Goal: Task Accomplishment & Management: Use online tool/utility

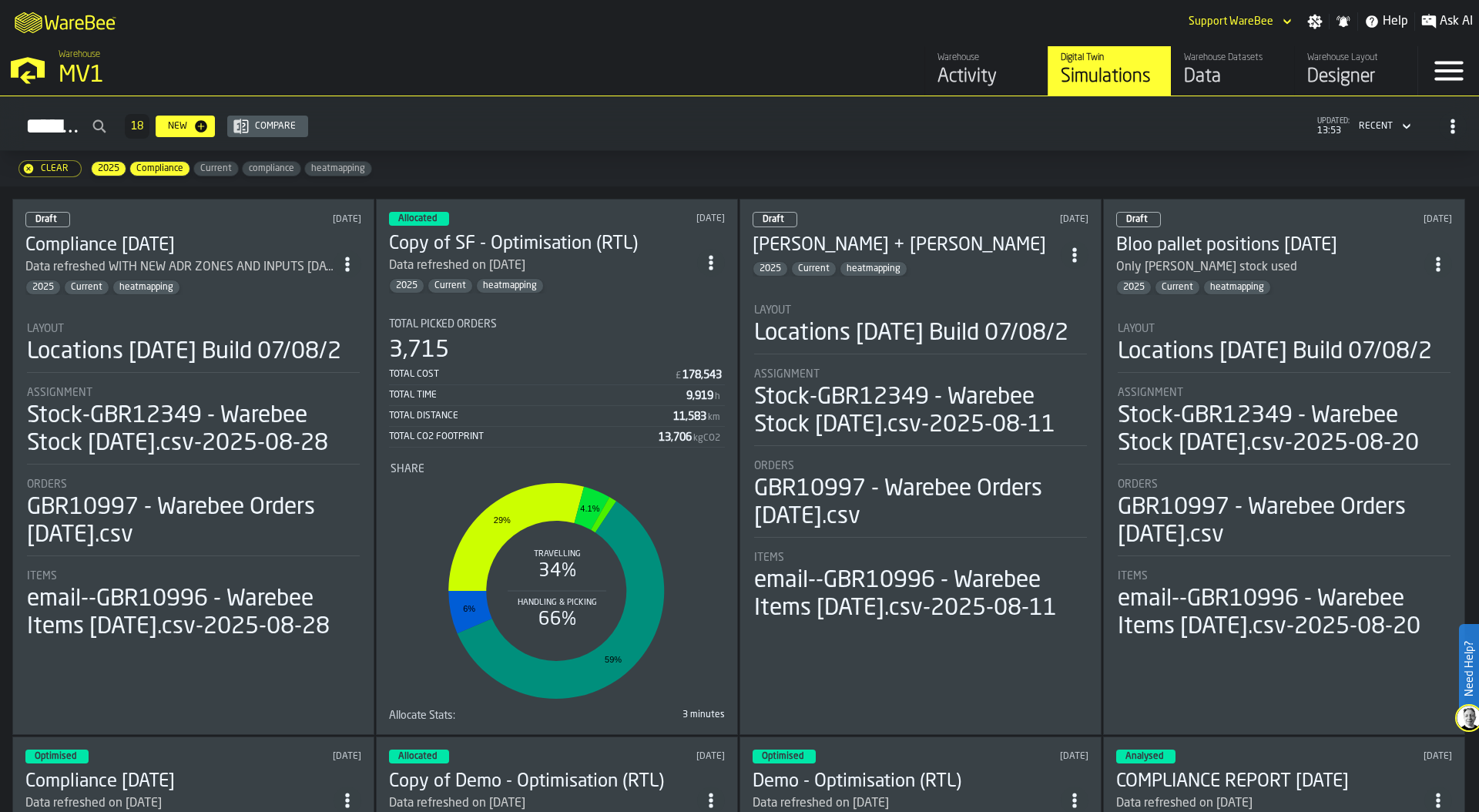
click at [86, 88] on div "MV1" at bounding box center [266, 75] width 416 height 28
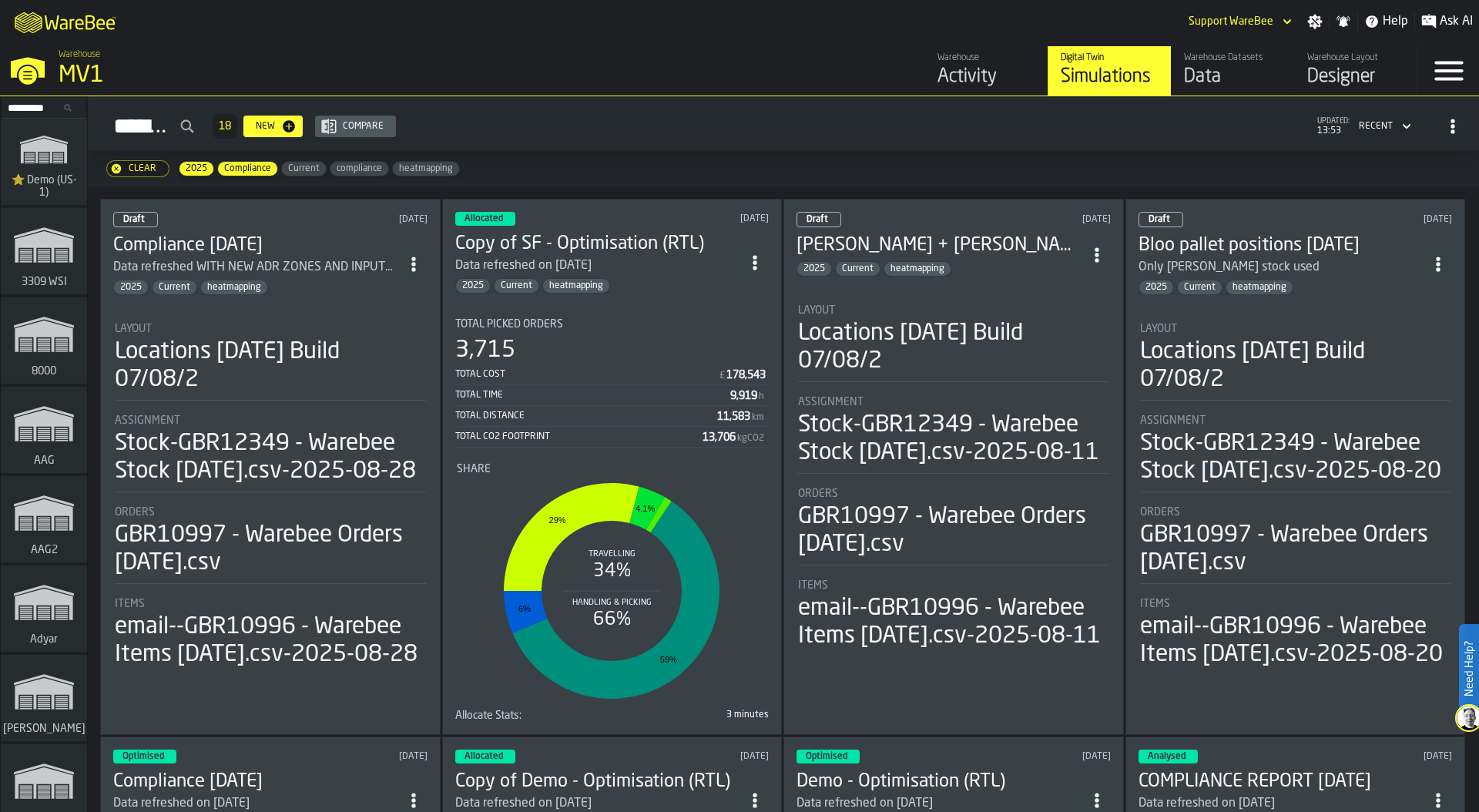
click at [35, 107] on input "Search..." at bounding box center [43, 107] width 80 height 17
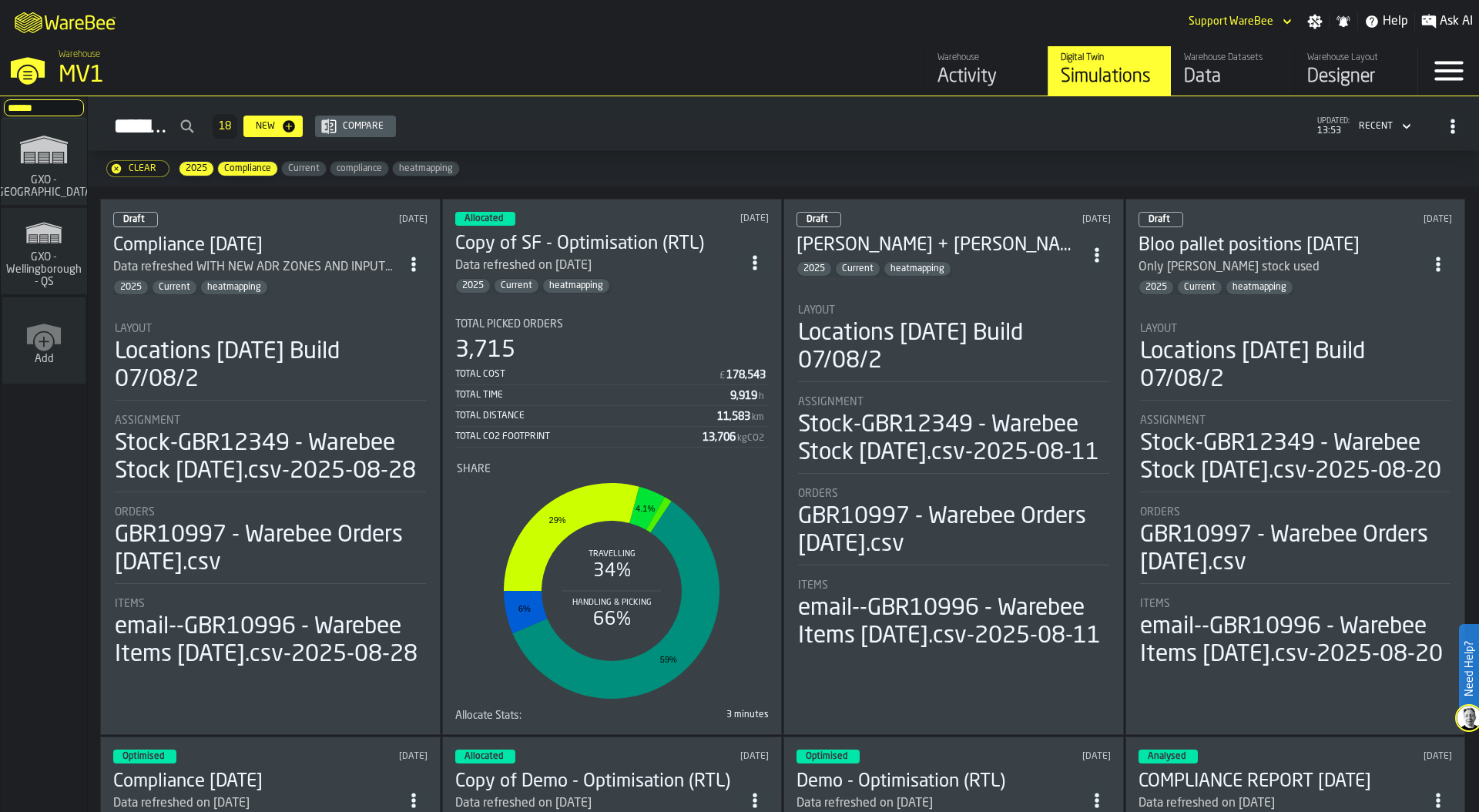
type input "******"
click at [58, 166] on icon "link-to-/wh/i/a3c616c1-32a4-47e6-8ca0-af4465b04030/simulations" at bounding box center [44, 149] width 74 height 50
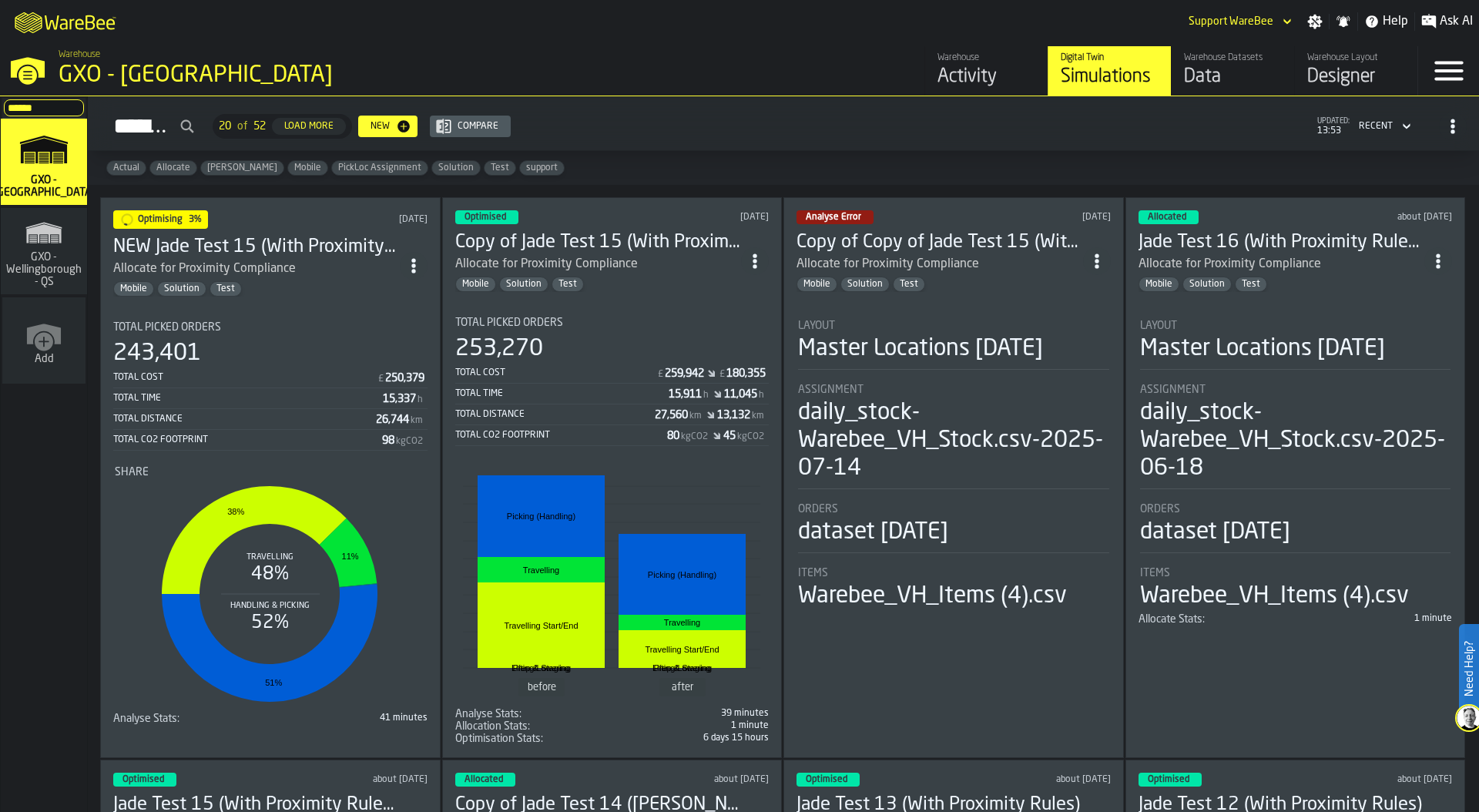
click at [303, 339] on div "243,401" at bounding box center [270, 353] width 314 height 28
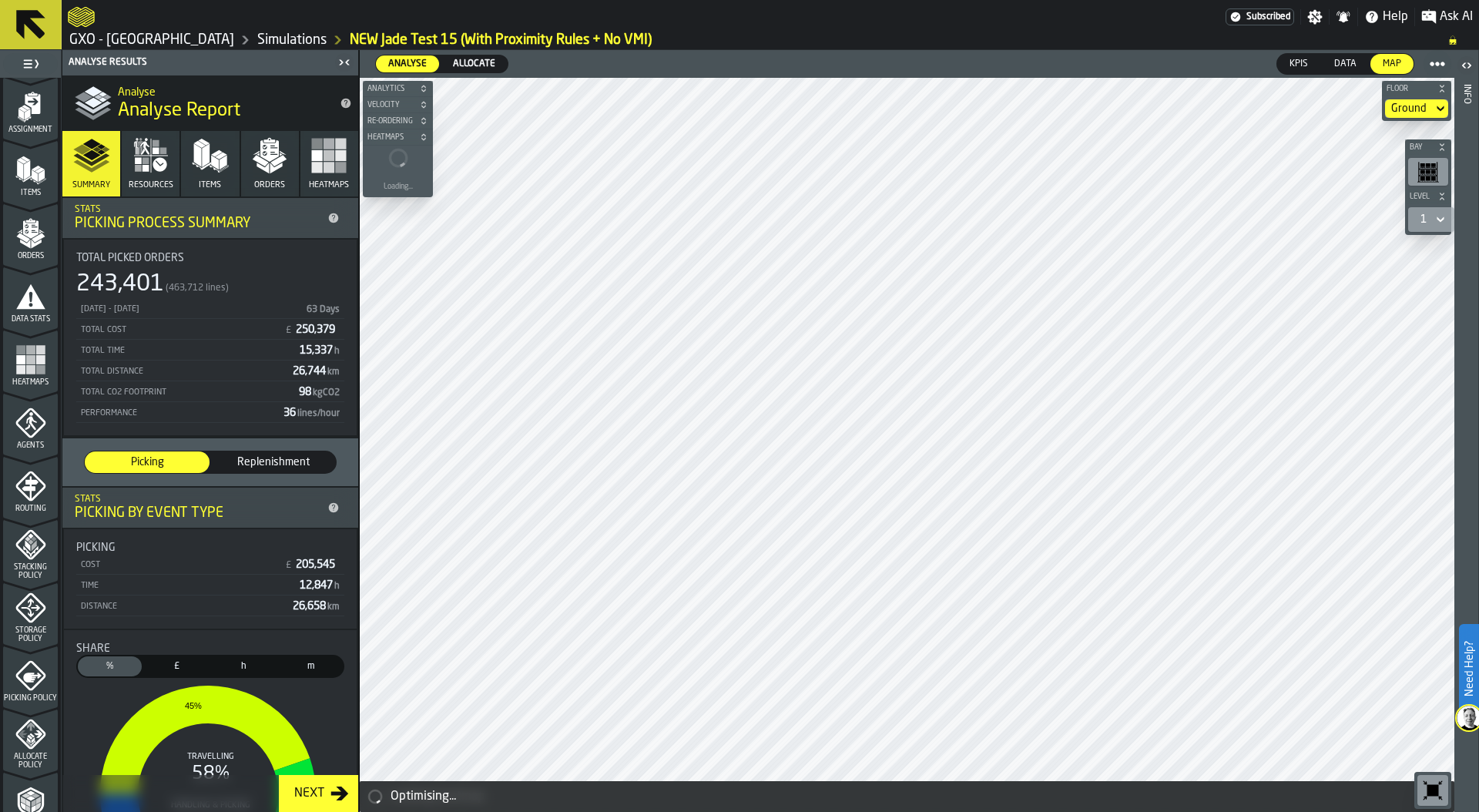
scroll to position [402, 0]
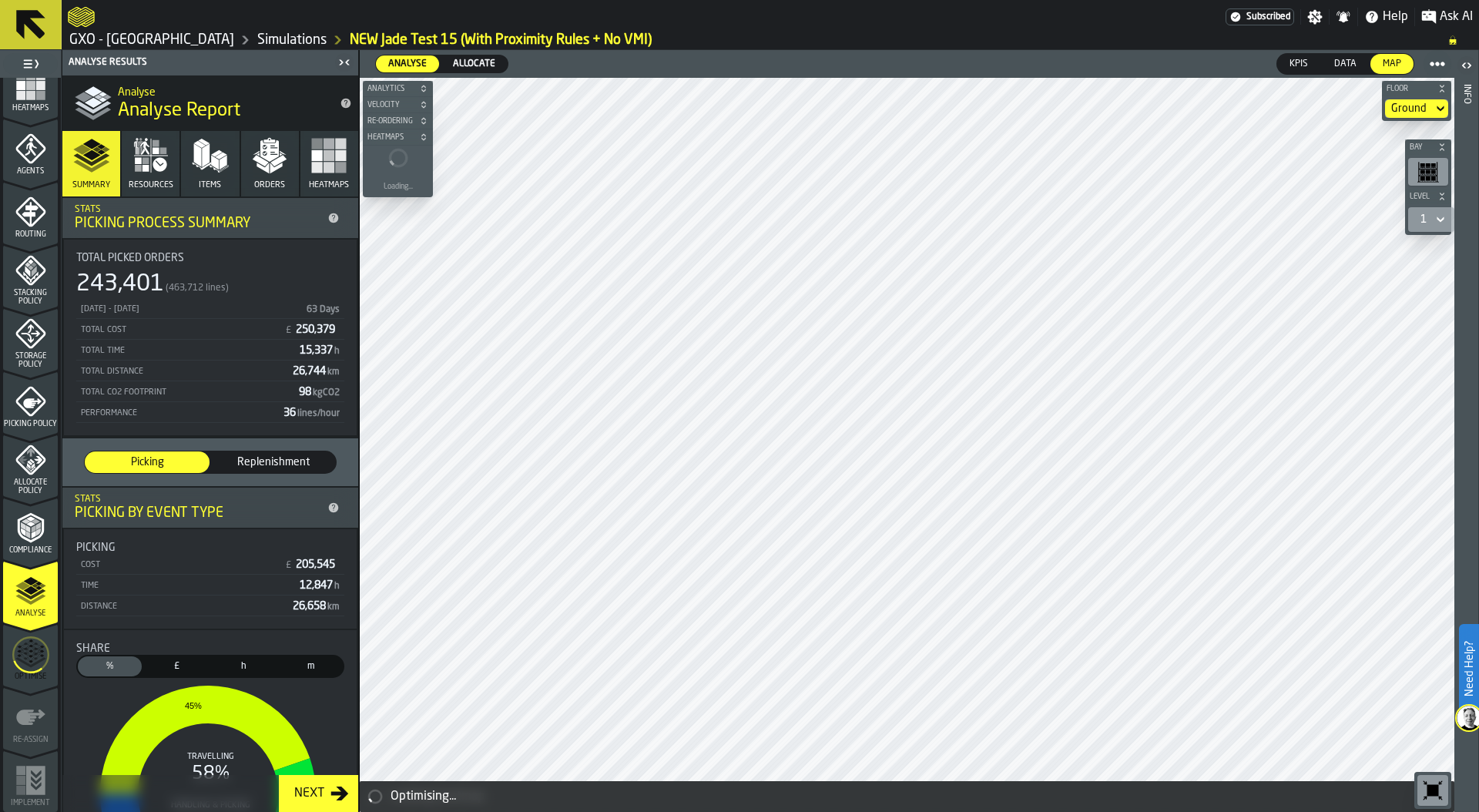
click at [32, 667] on icon "menu Optimise" at bounding box center [31, 655] width 37 height 61
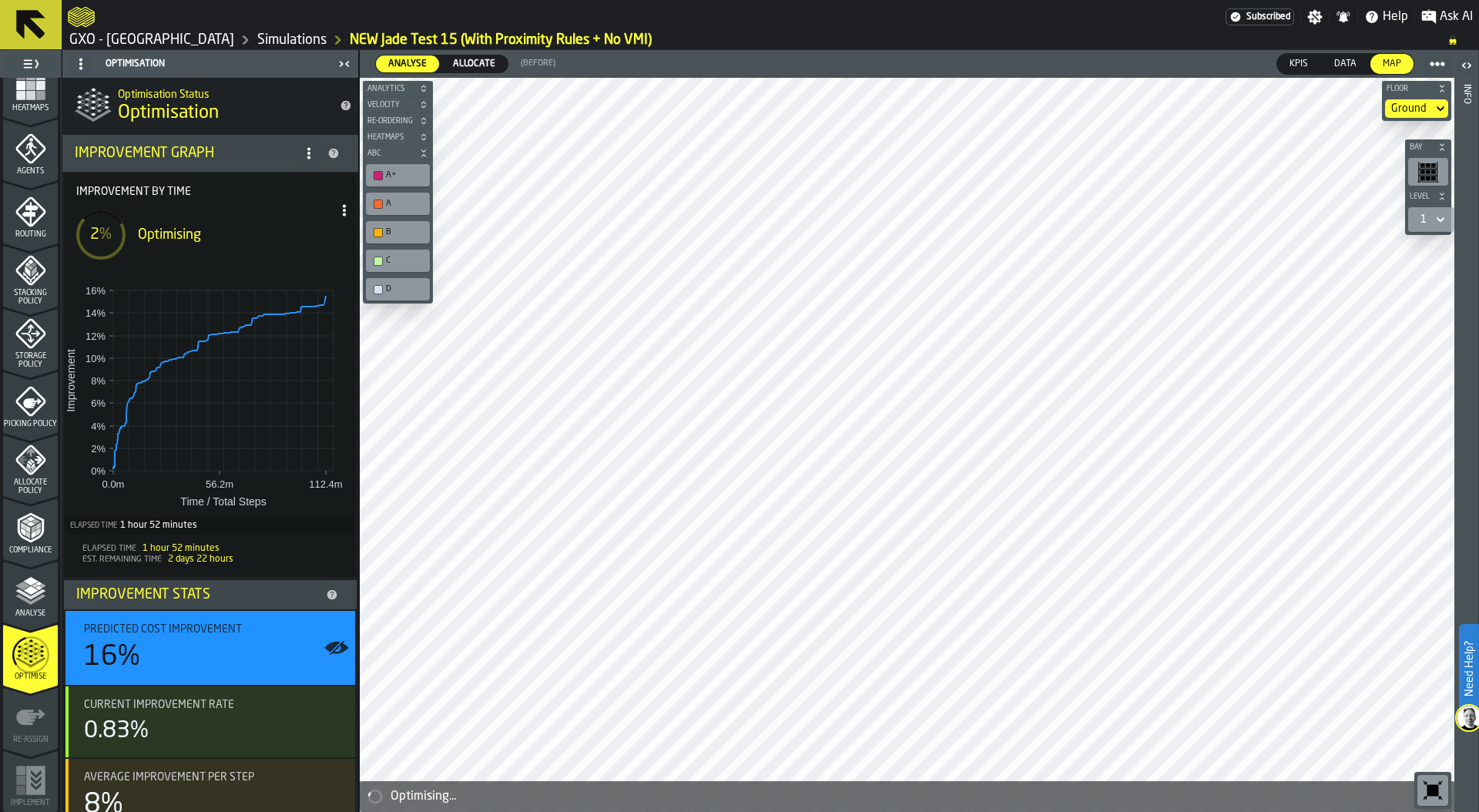
click at [266, 40] on link "Simulations" at bounding box center [291, 40] width 69 height 17
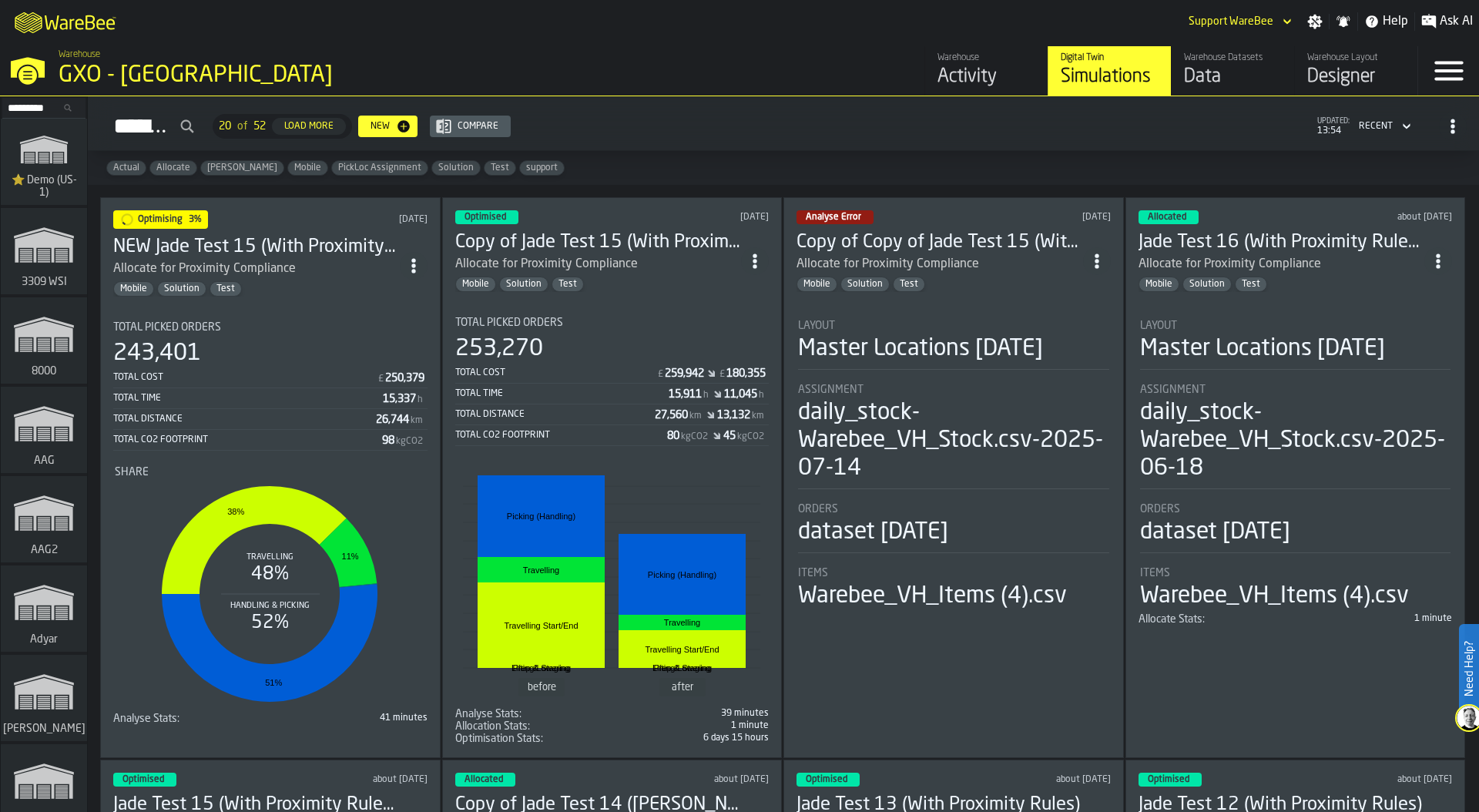
click at [182, 69] on div "GXO - [GEOGRAPHIC_DATA]" at bounding box center [266, 75] width 416 height 28
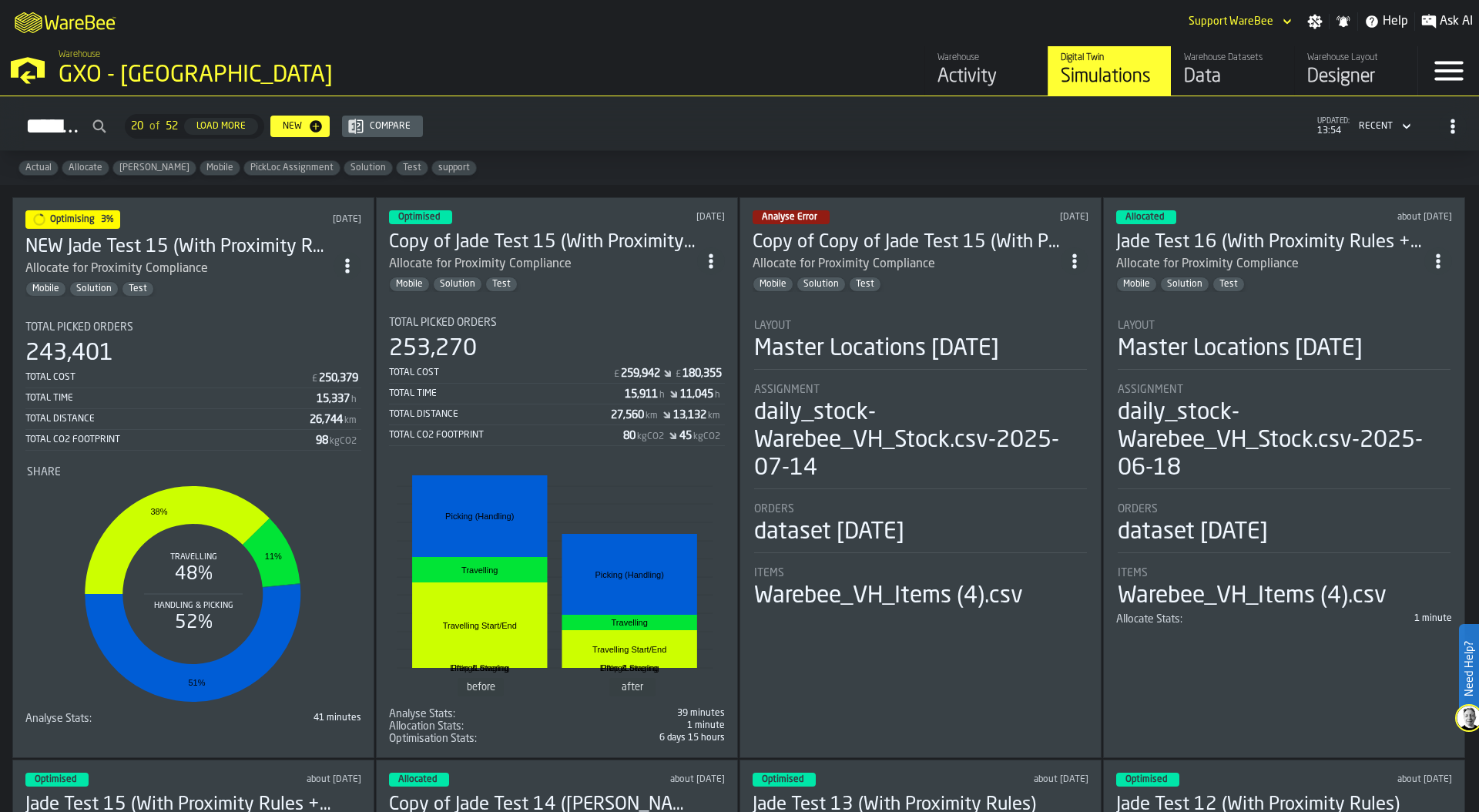
click at [182, 69] on div "GXO - [GEOGRAPHIC_DATA]" at bounding box center [266, 75] width 416 height 28
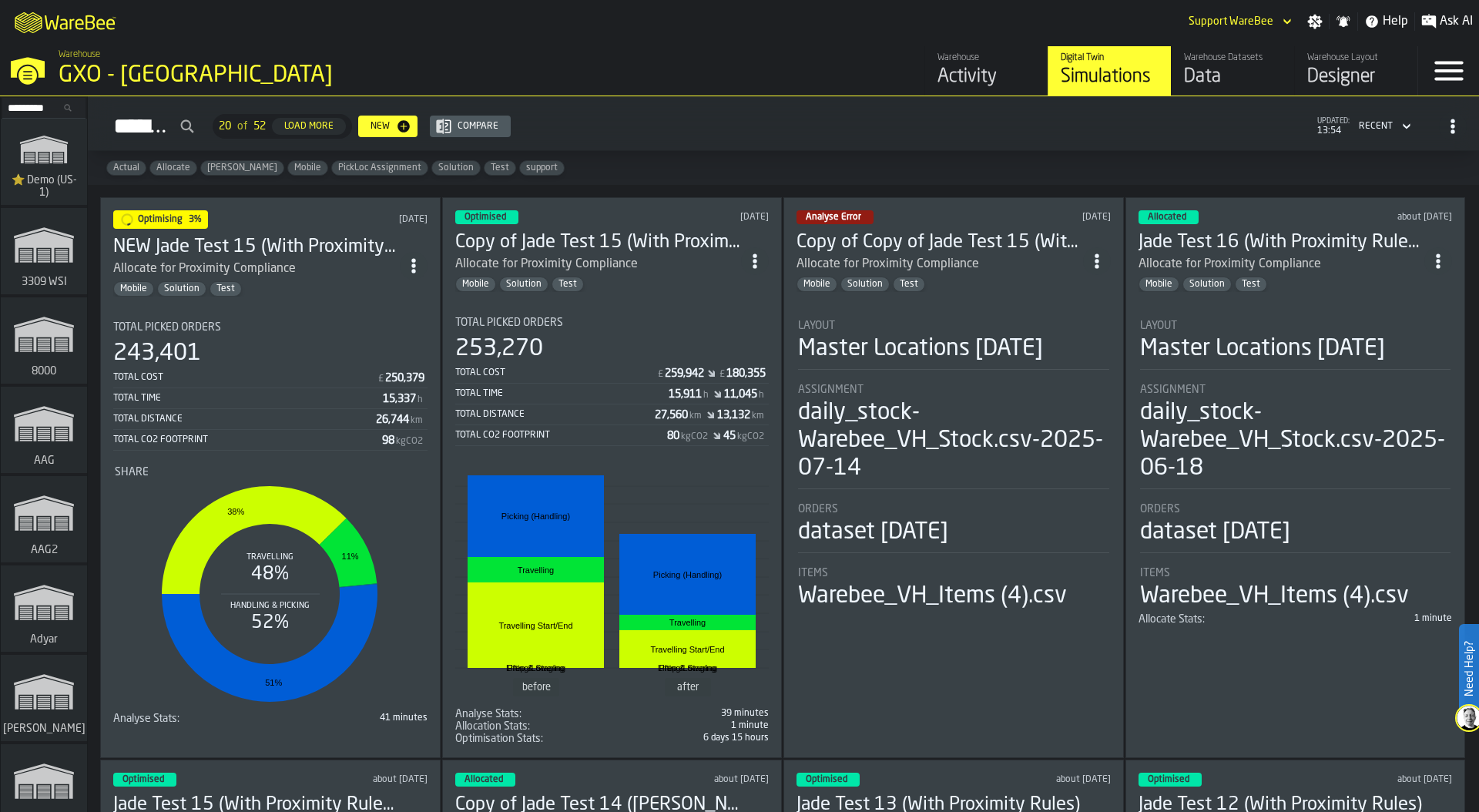
click at [17, 108] on input "Search..." at bounding box center [43, 107] width 80 height 17
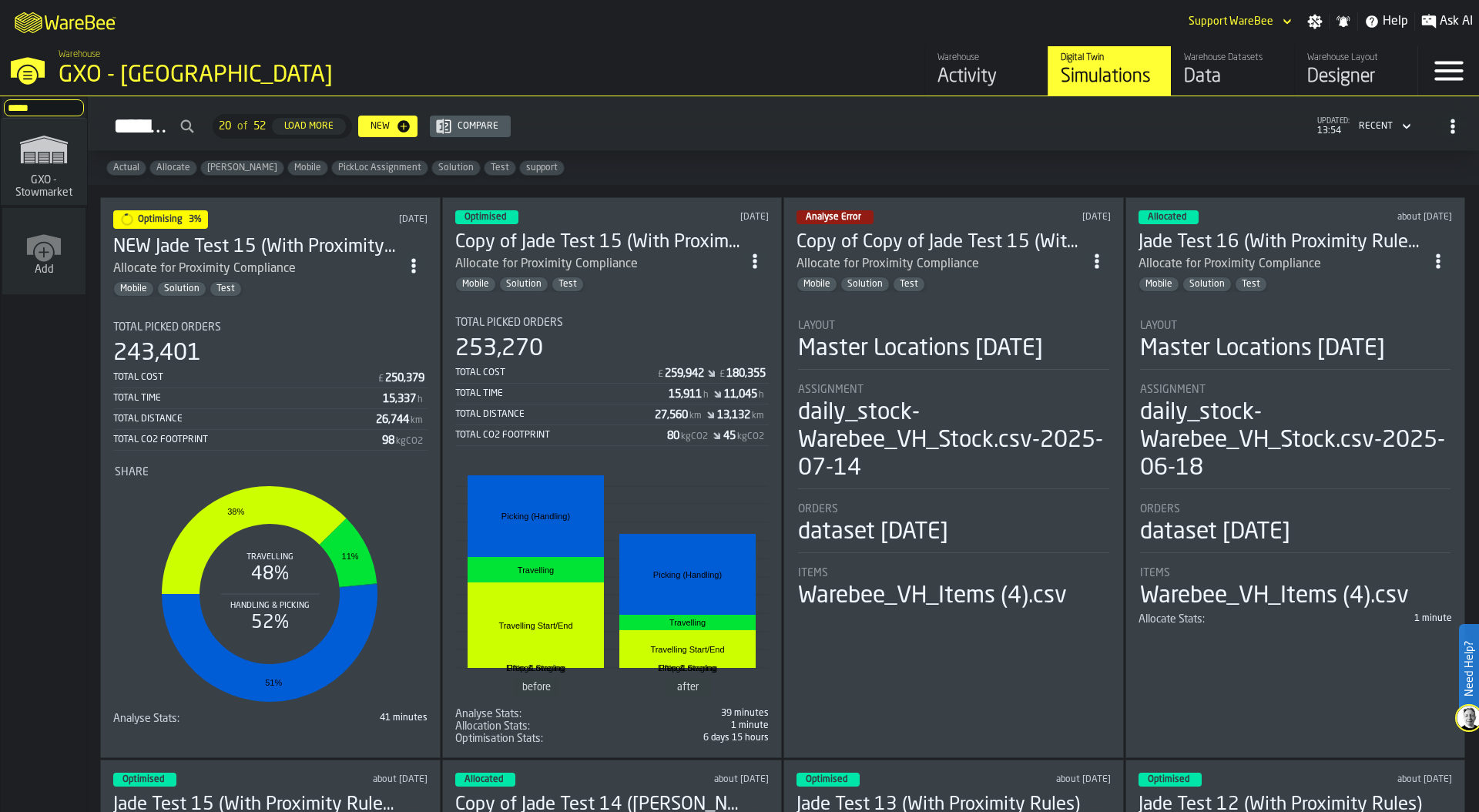
type input "*****"
click at [68, 190] on span "GXO - Stowmarket" at bounding box center [44, 186] width 74 height 24
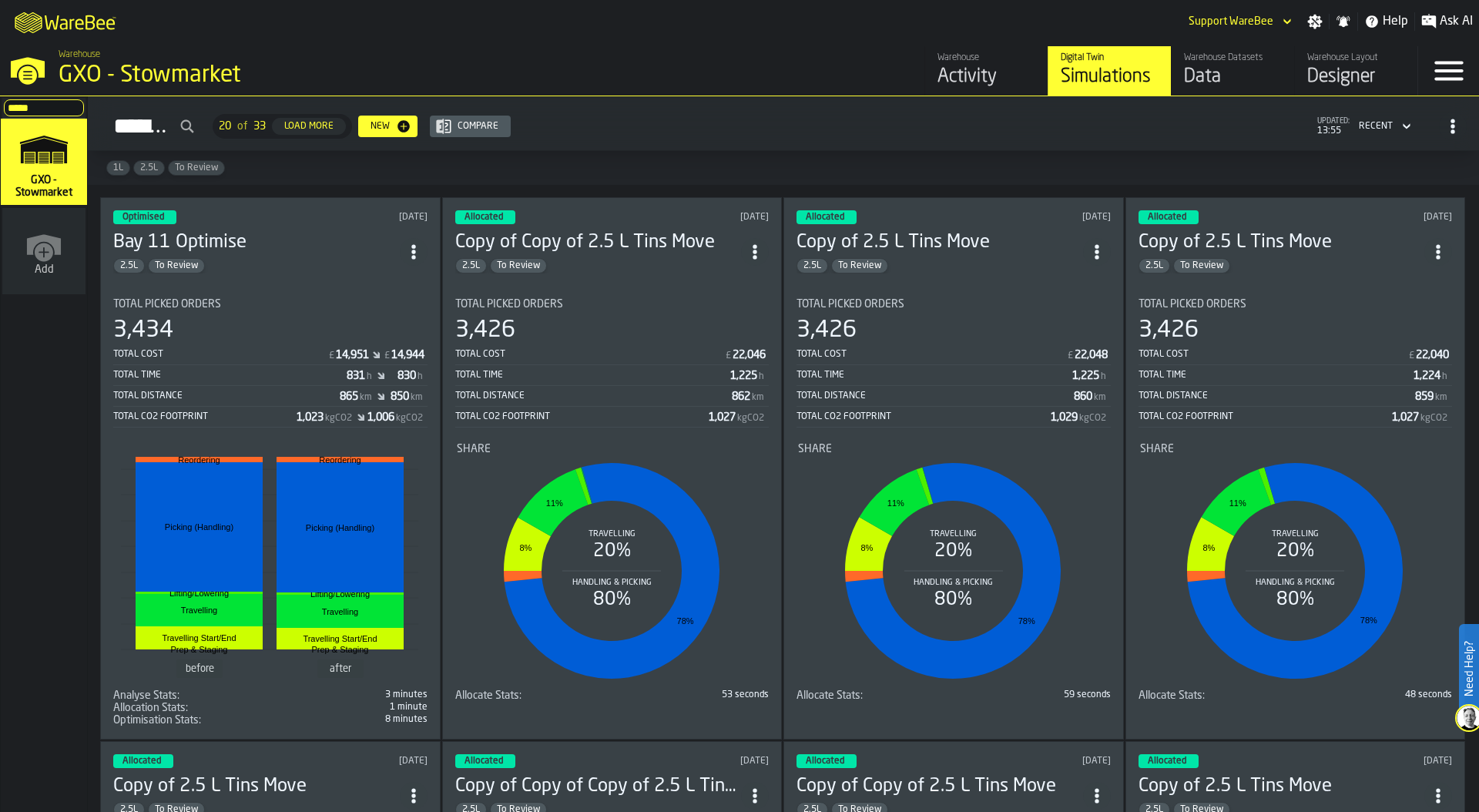
click at [1231, 69] on div "Data" at bounding box center [1233, 77] width 97 height 24
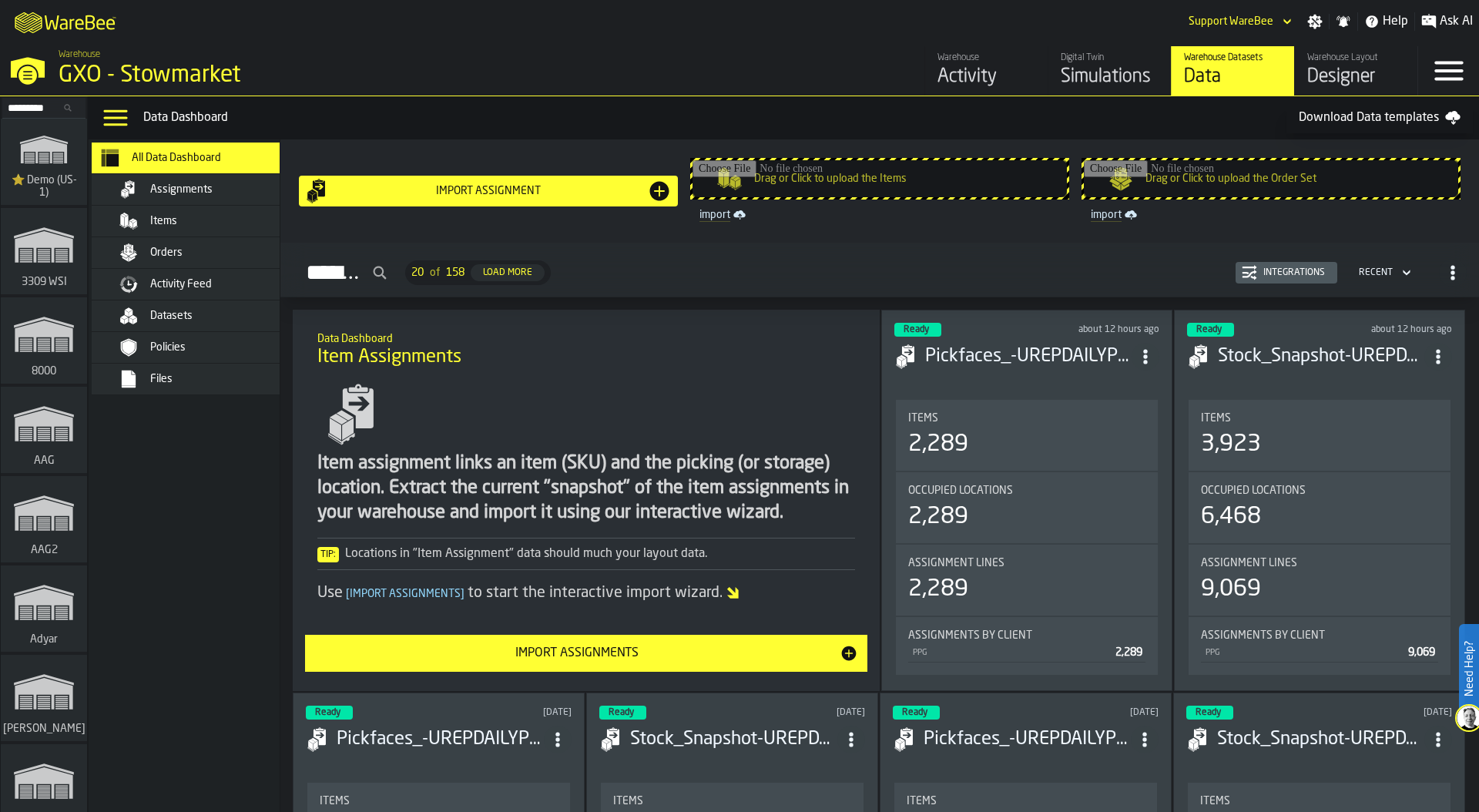
click at [245, 246] on div "Orders" at bounding box center [225, 253] width 151 height 13
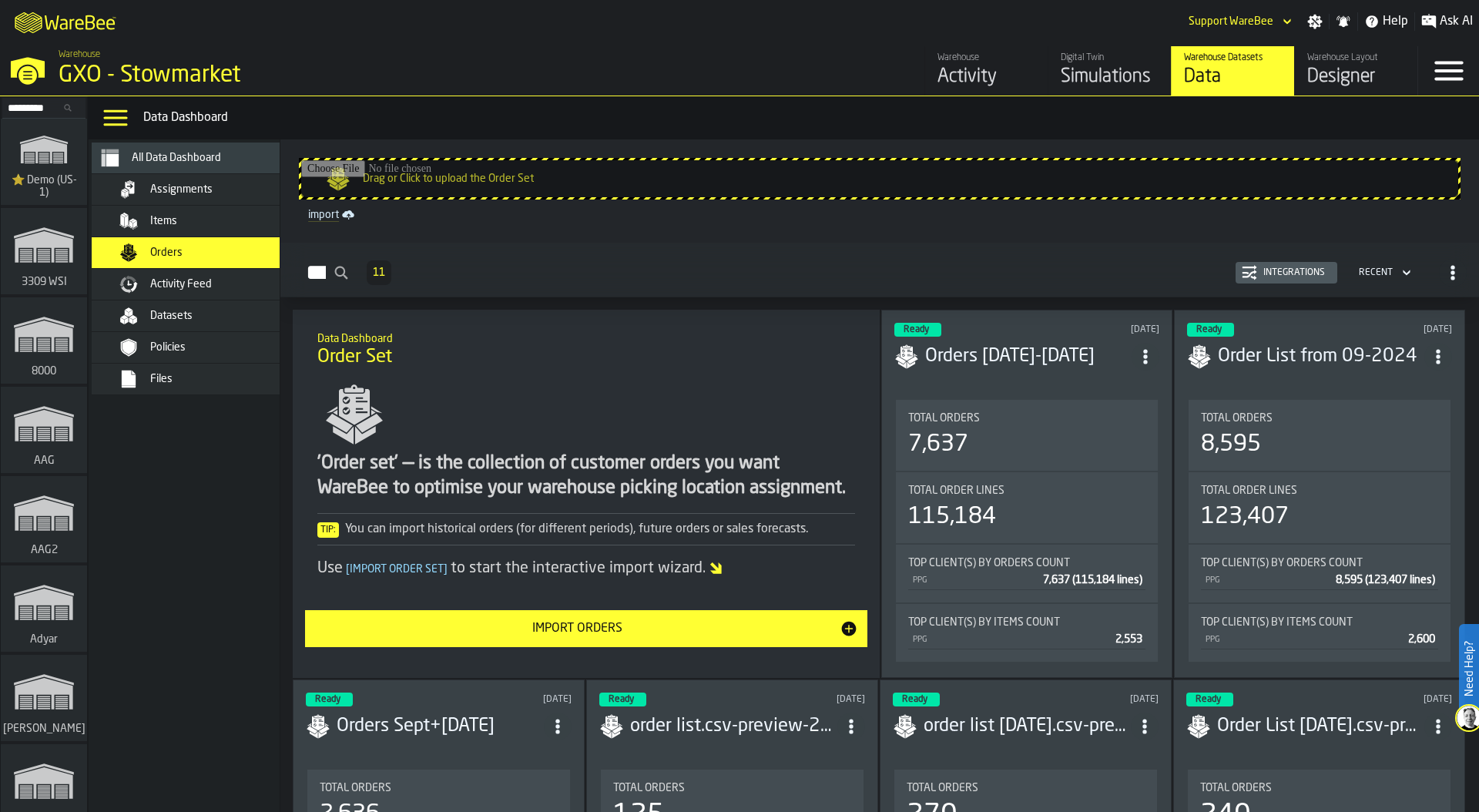
click at [1270, 275] on div "Integrations" at bounding box center [1294, 272] width 74 height 11
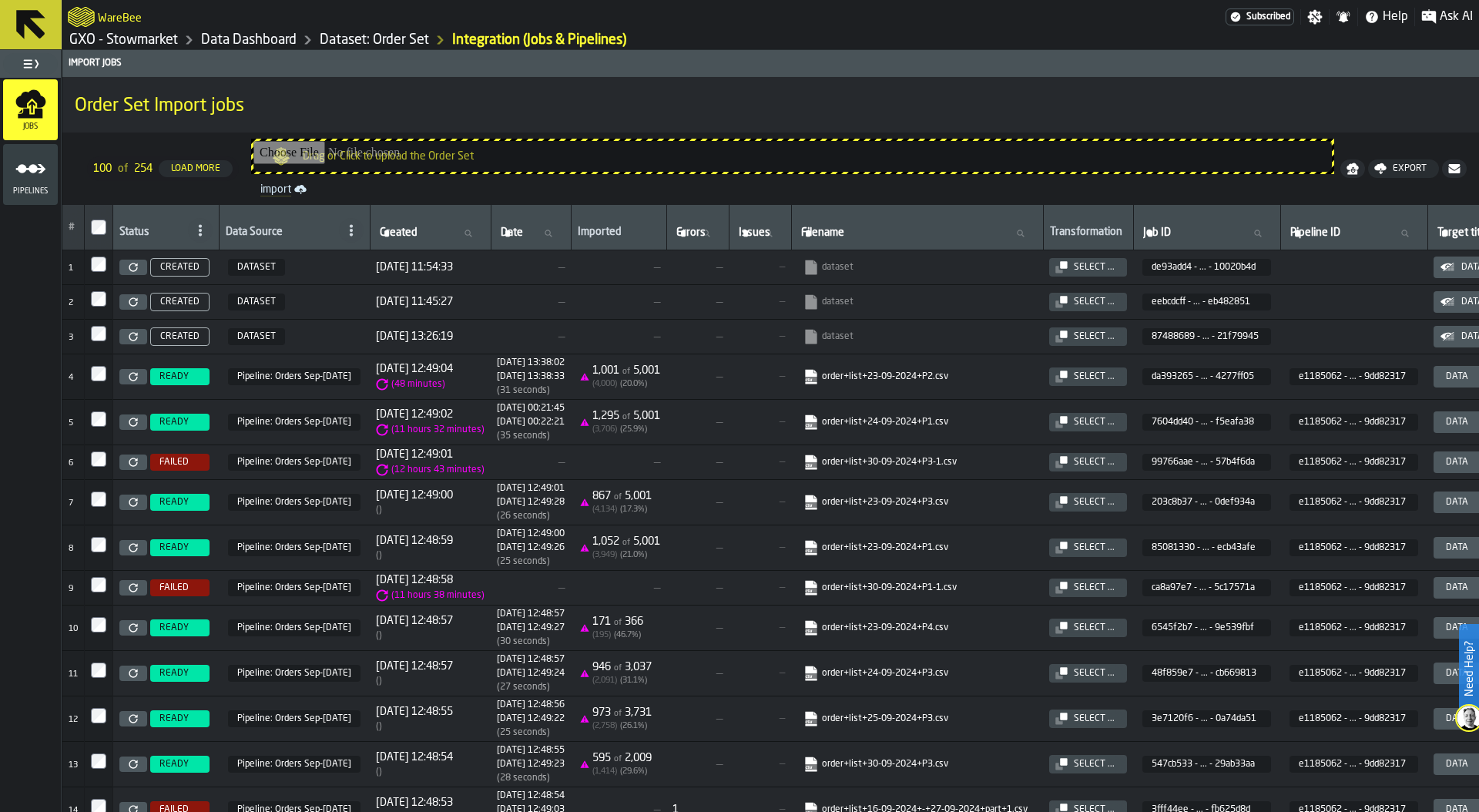
click at [130, 265] on icon at bounding box center [133, 266] width 8 height 8
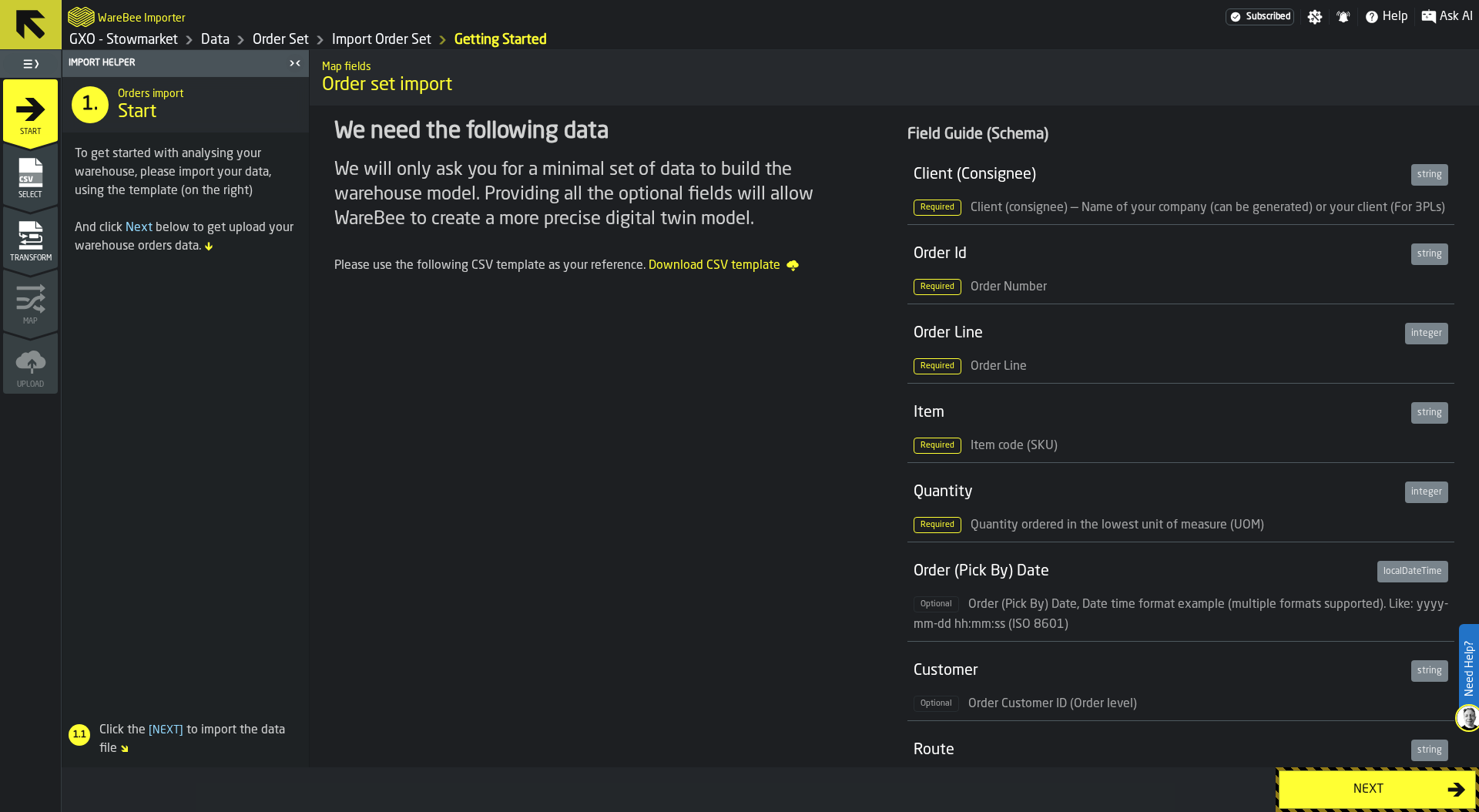
click at [1340, 780] on div "Next" at bounding box center [1368, 789] width 159 height 18
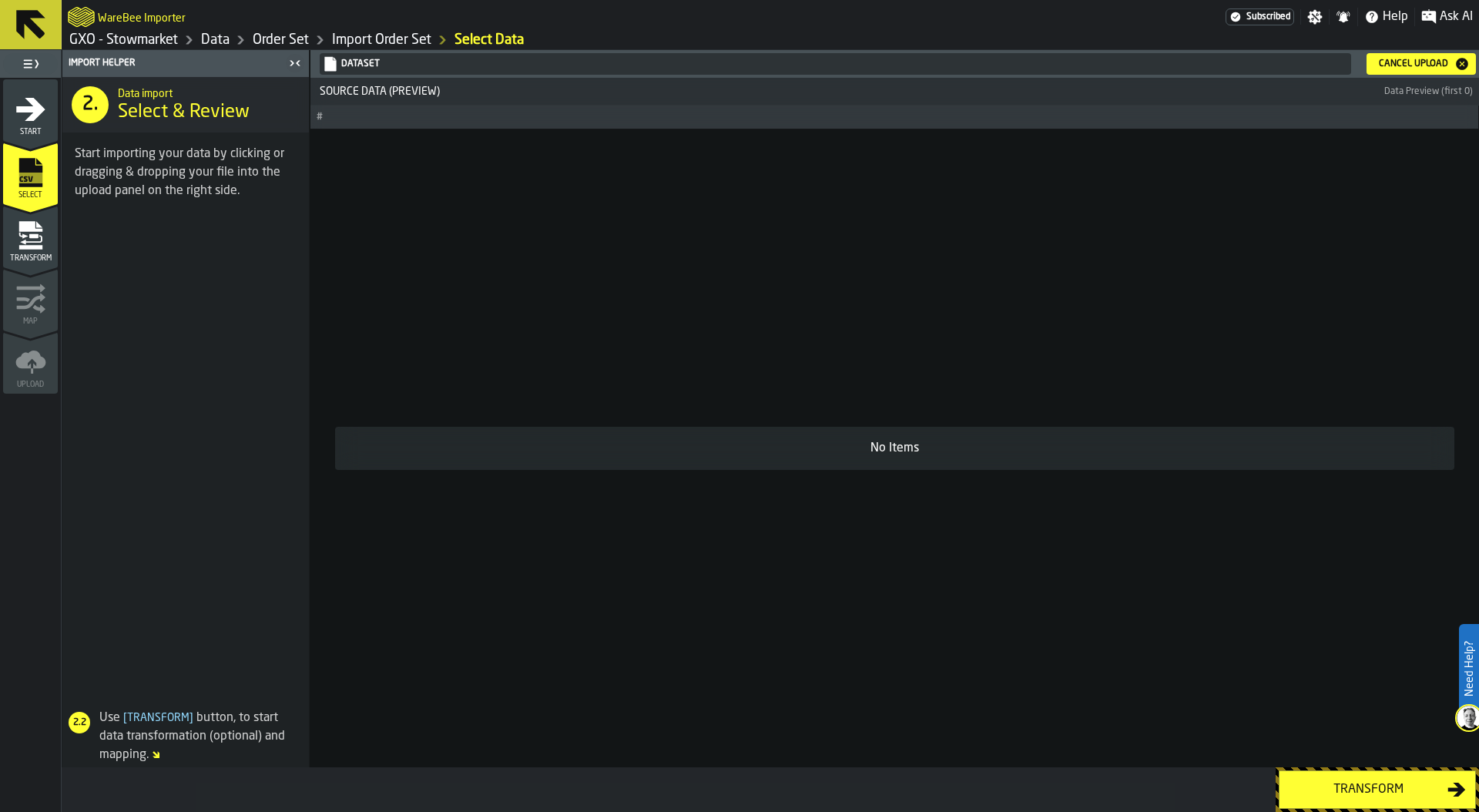
click at [1357, 785] on div "Transform" at bounding box center [1368, 789] width 159 height 18
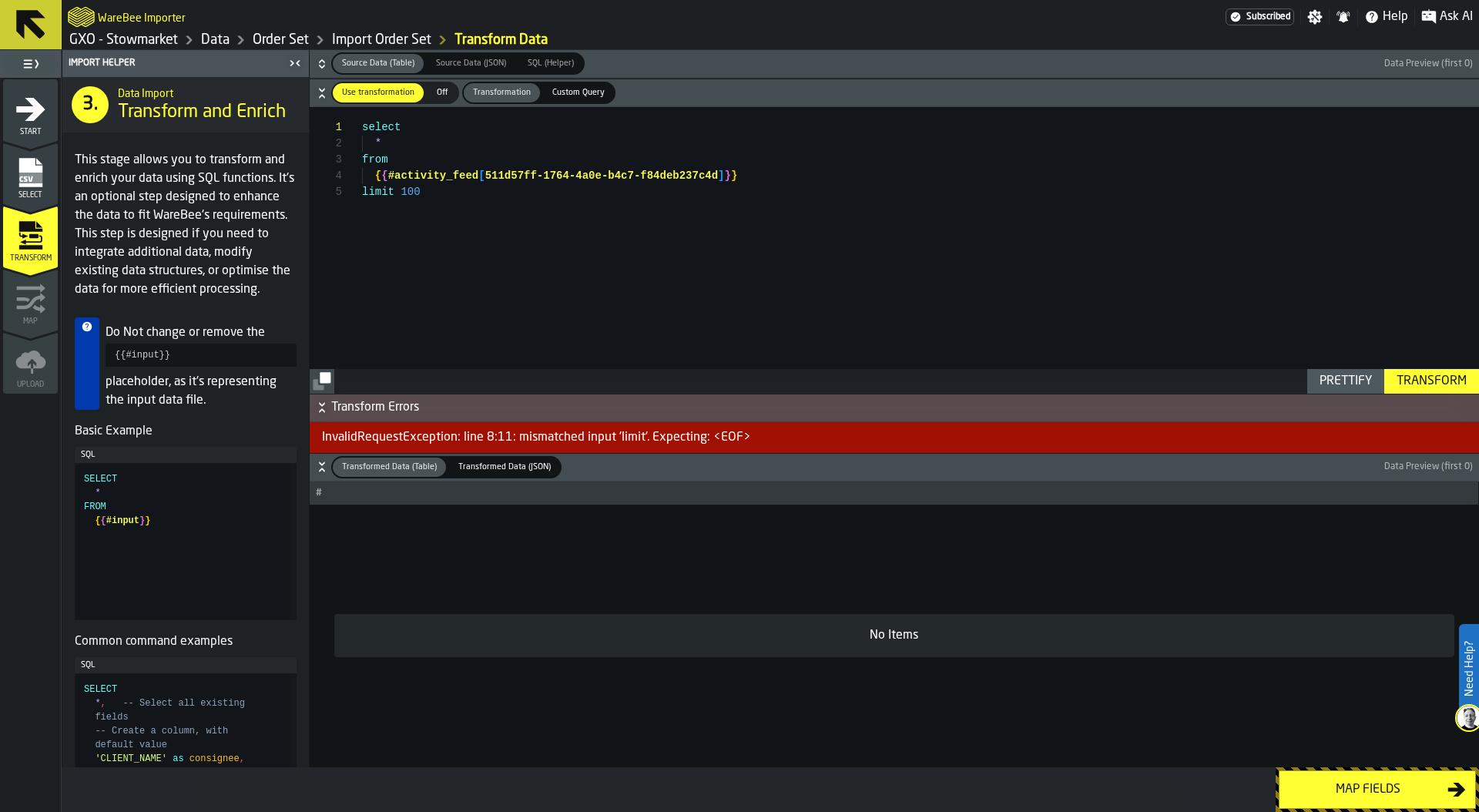
click at [632, 237] on div "select * from { { #activity_feed [ 511d57ff-1764-4a0e-b4c7-f84deb237c4d ] } } l…" at bounding box center [920, 250] width 1117 height 286
click at [1388, 373] on button "Transform" at bounding box center [1431, 381] width 95 height 24
click at [438, 196] on div "select * from { { #activity_feed [ 511d57ff-1764-4a0e-b4c7-f84deb237c4d ] } } l…" at bounding box center [920, 250] width 1117 height 286
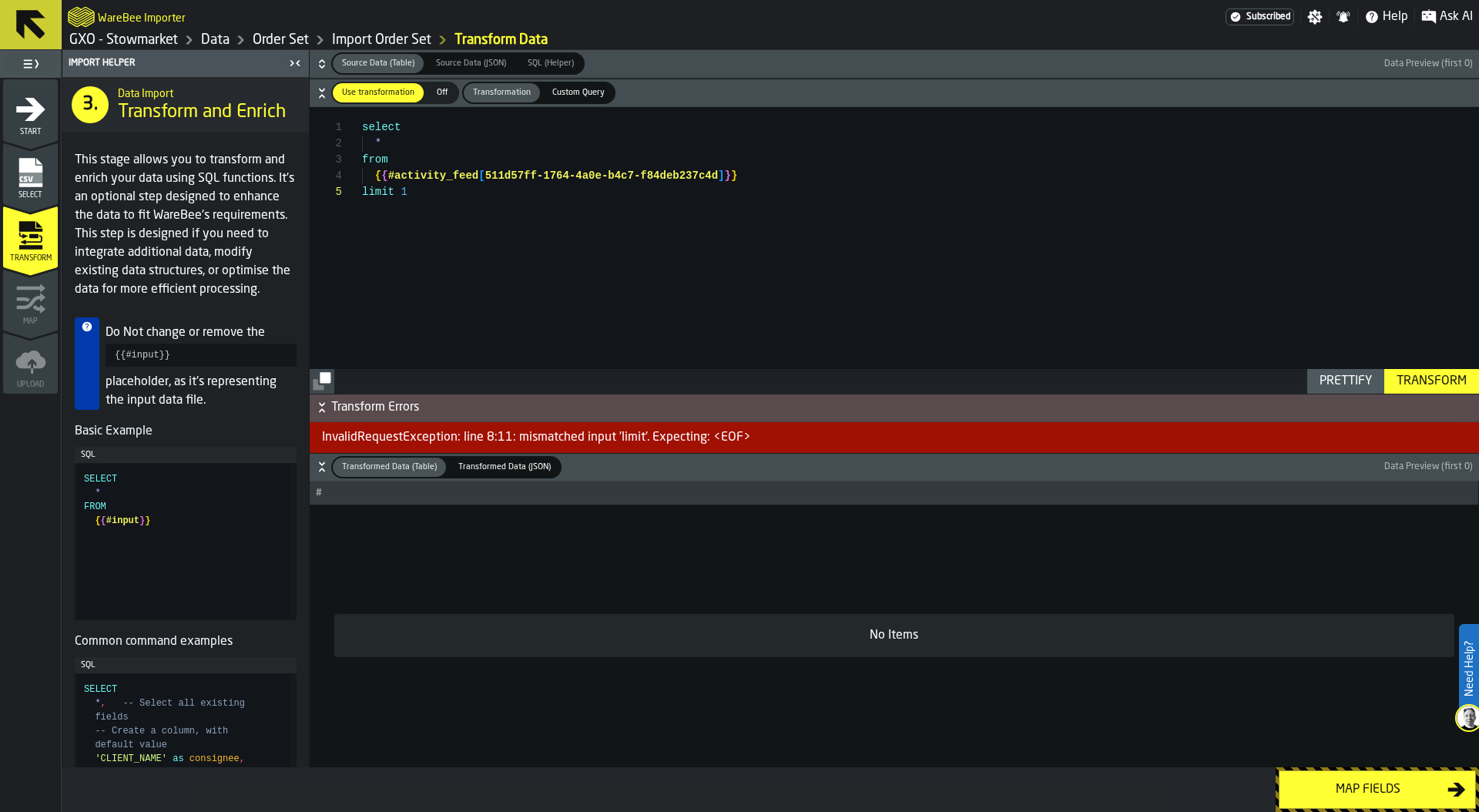
click at [1450, 378] on div "Transform" at bounding box center [1431, 381] width 82 height 18
drag, startPoint x: 430, startPoint y: 195, endPoint x: 306, endPoint y: 194, distance: 124.0
click at [305, 193] on div "Import Helper 3. Data Import Transform and Enrich This stage allows you to tran…" at bounding box center [770, 408] width 1418 height 717
type textarea "**********"
click at [770, 171] on div "select * from { { #activity_feed [ 511d57ff-1764-4a0e-b4c7-f84deb237c4d ] } }" at bounding box center [920, 250] width 1117 height 286
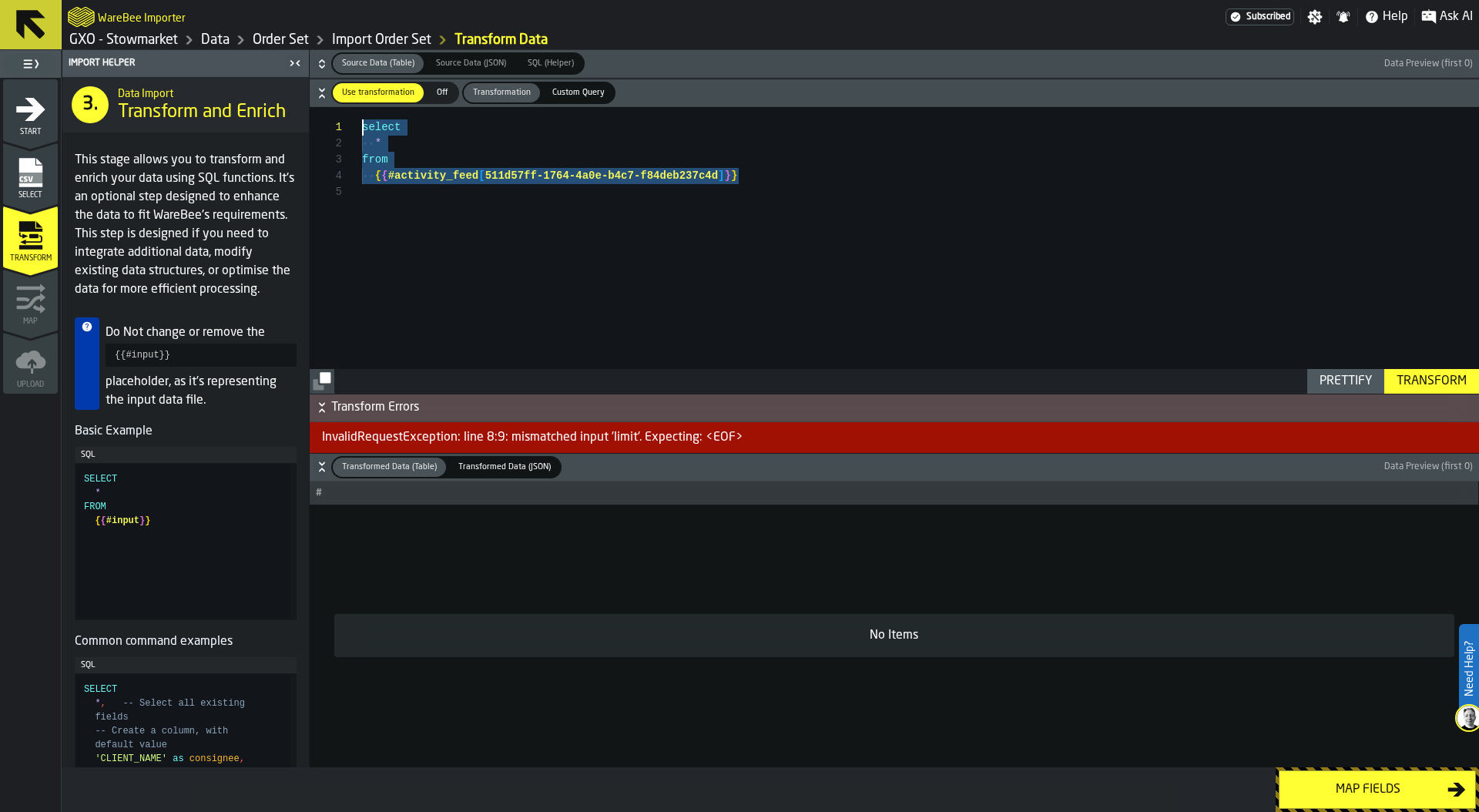
scroll to position [0, 0]
drag, startPoint x: 768, startPoint y: 174, endPoint x: 183, endPoint y: 126, distance: 587.0
click at [362, 125] on div "select * from { { #activity_feed [ 511d57ff-1764-4a0e-b4c7-f84deb237c4d ] } }" at bounding box center [920, 250] width 1117 height 286
click at [576, 88] on span "Custom Query" at bounding box center [578, 93] width 65 height 14
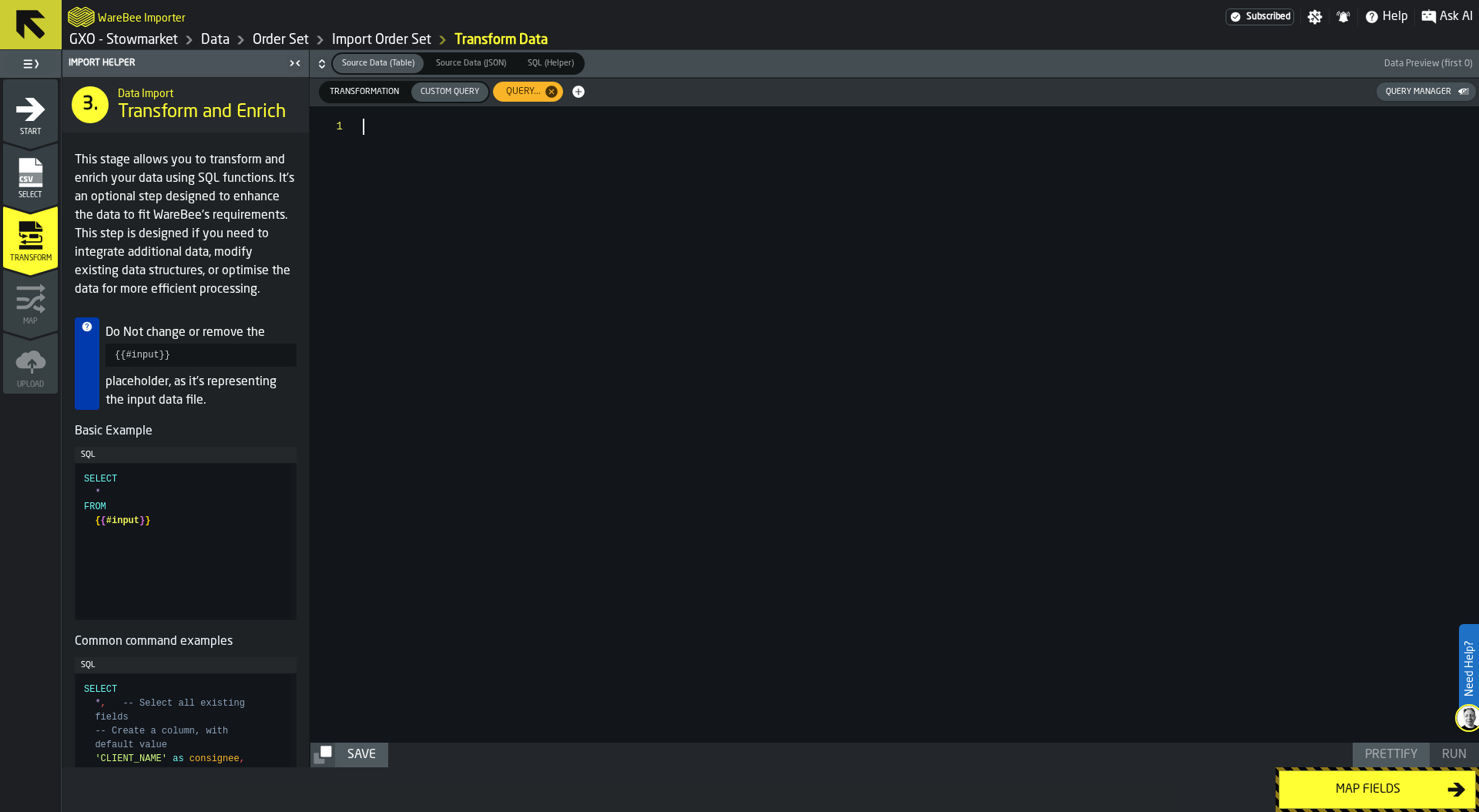
click at [445, 146] on div at bounding box center [920, 424] width 1116 height 636
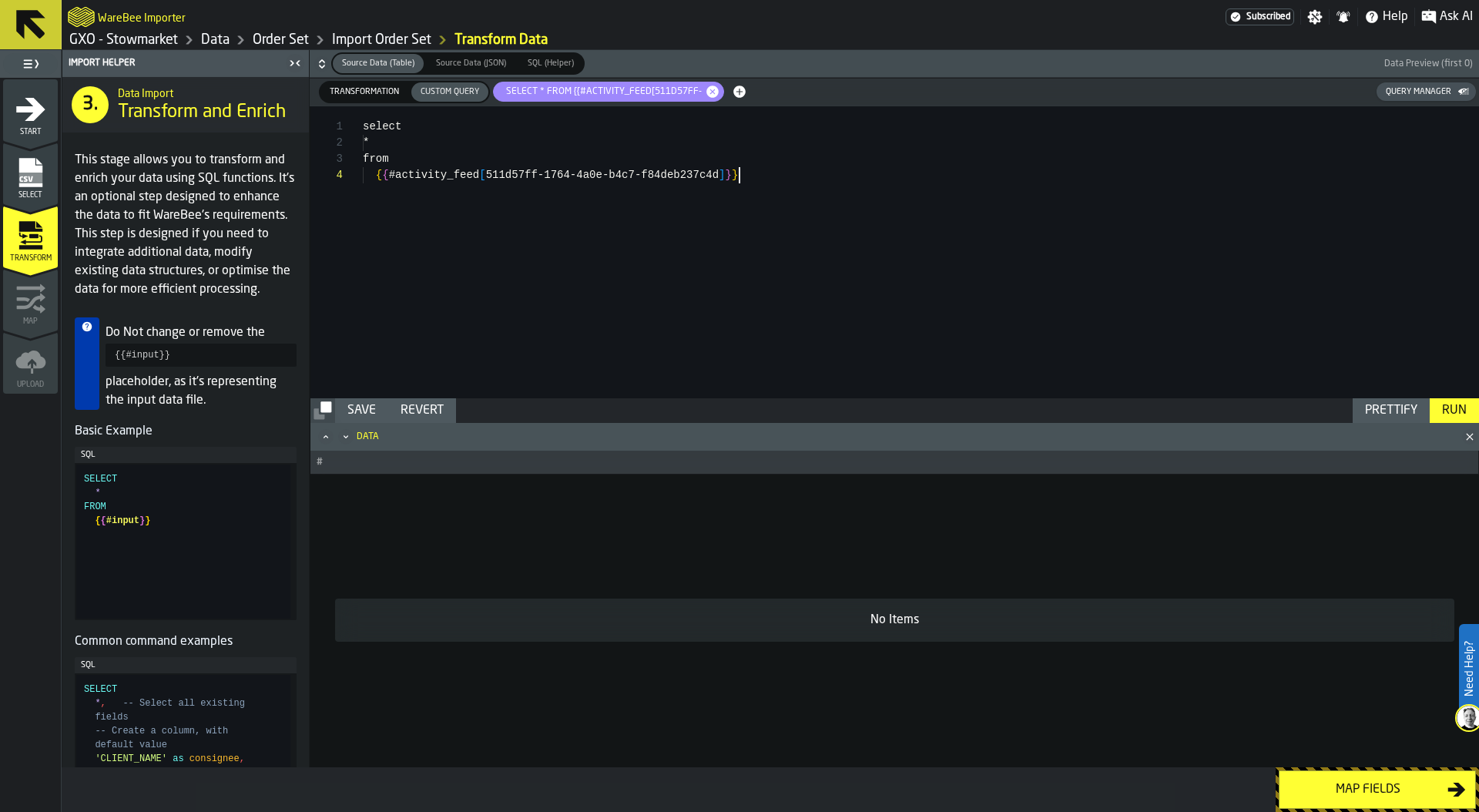
scroll to position [49, 0]
type textarea "**********"
click at [1444, 404] on div "Run" at bounding box center [1454, 411] width 37 height 18
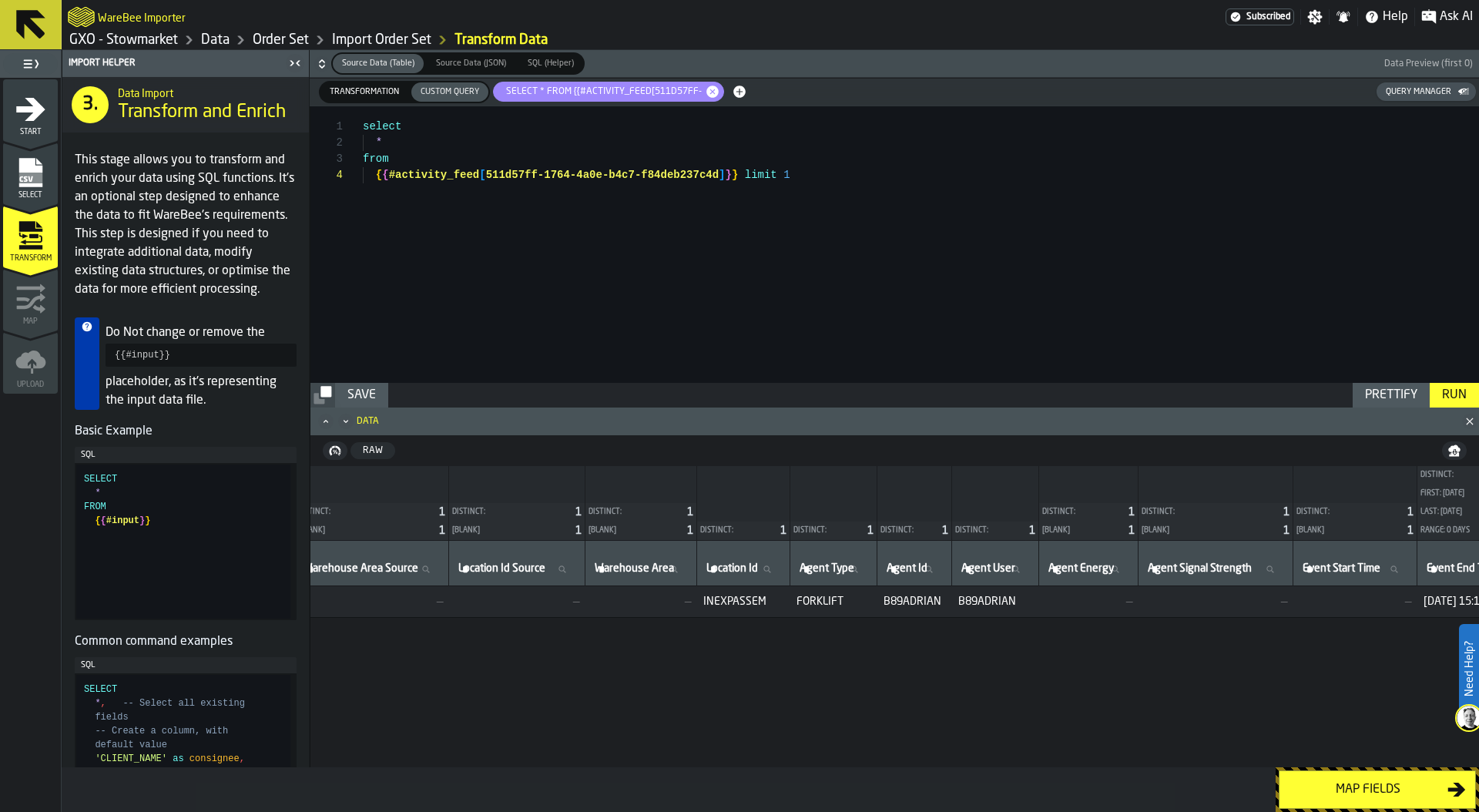
scroll to position [0, 0]
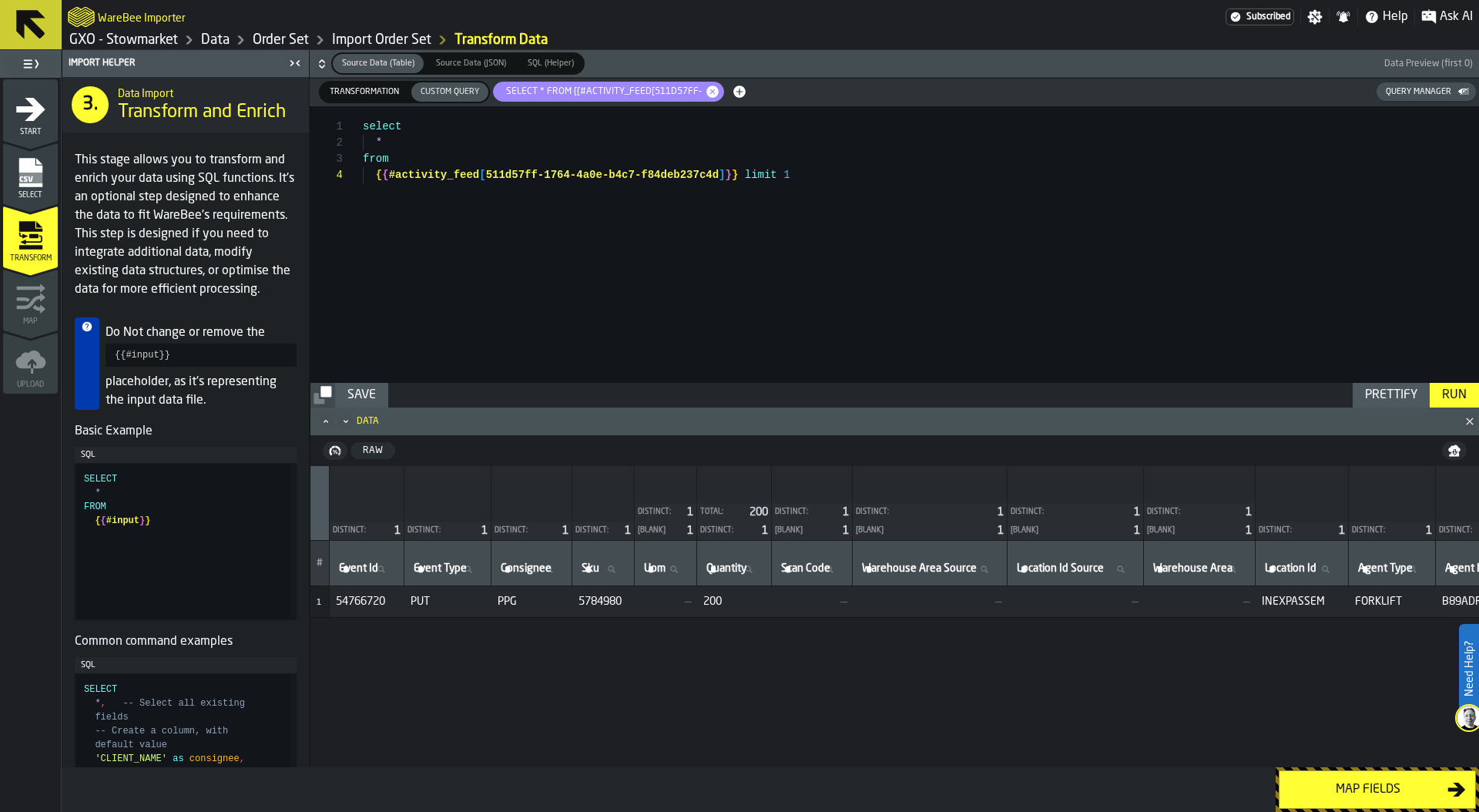
click at [292, 37] on link "Order Set" at bounding box center [281, 40] width 56 height 17
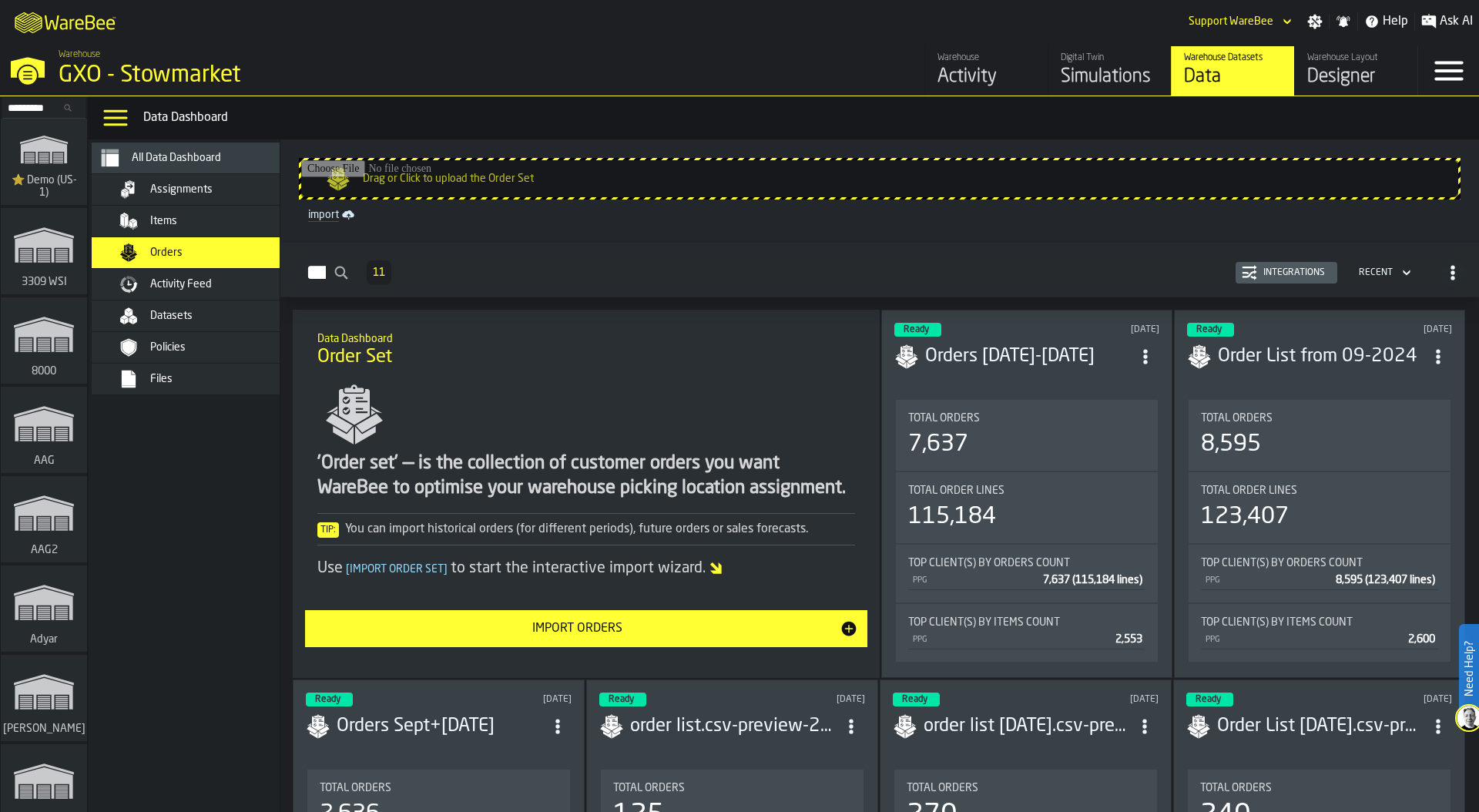
click at [1028, 438] on div "7,637" at bounding box center [1027, 444] width 237 height 28
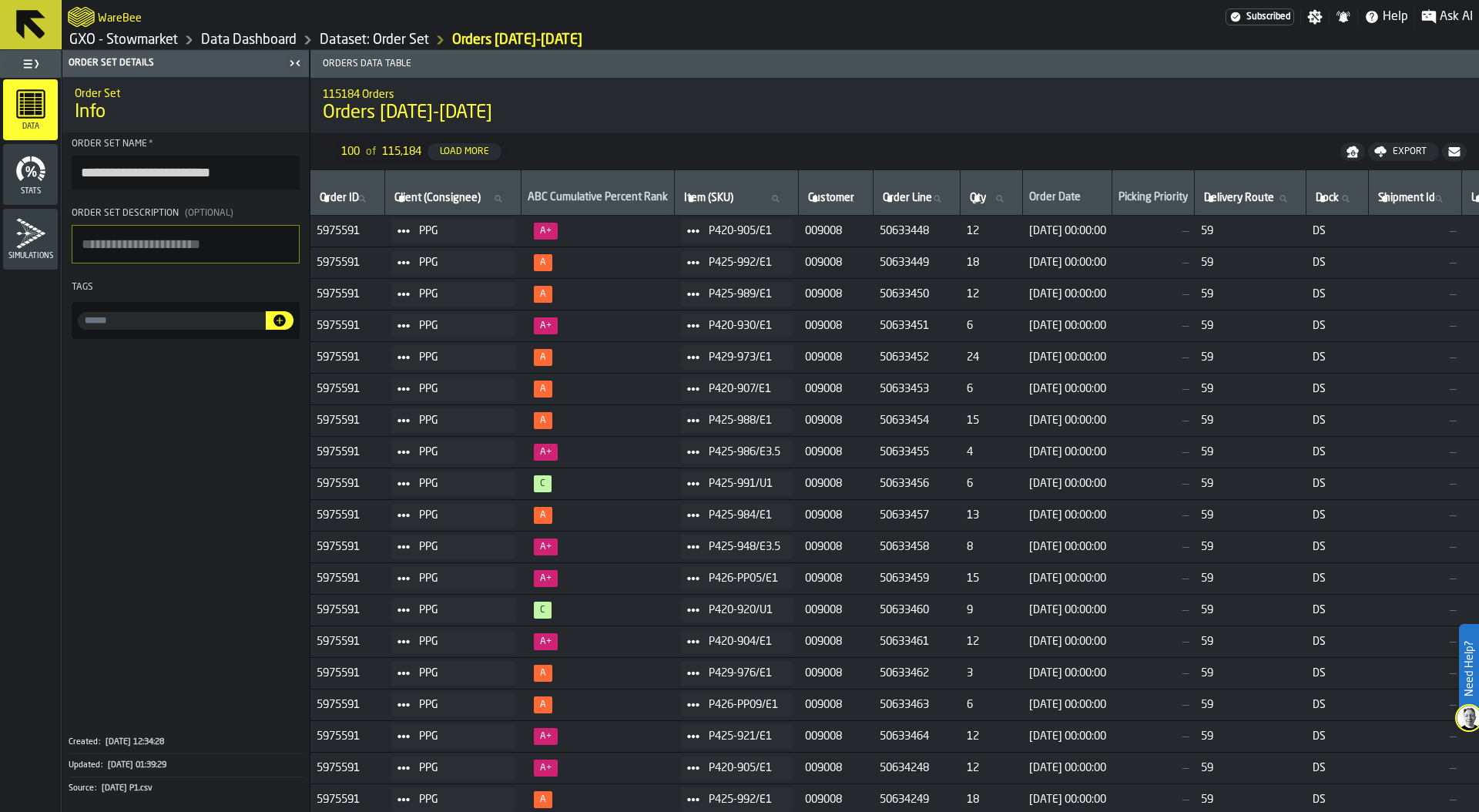
click at [246, 50] on header "Order Set details" at bounding box center [185, 63] width 246 height 27
click at [371, 40] on link "Dataset: Order Set" at bounding box center [374, 40] width 109 height 17
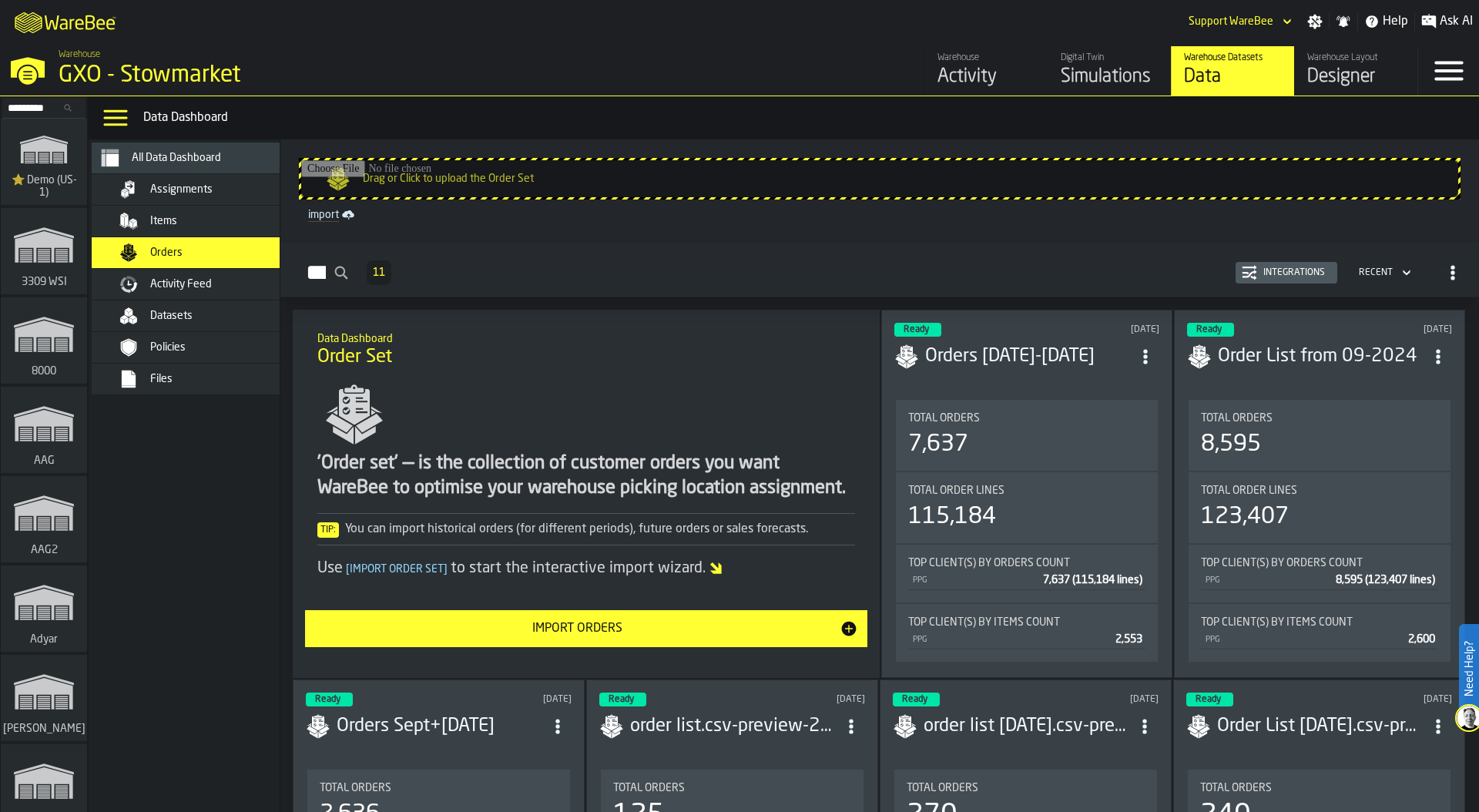
click at [1294, 268] on div "Integrations" at bounding box center [1294, 272] width 74 height 11
